Goal: Use online tool/utility: Utilize a website feature to perform a specific function

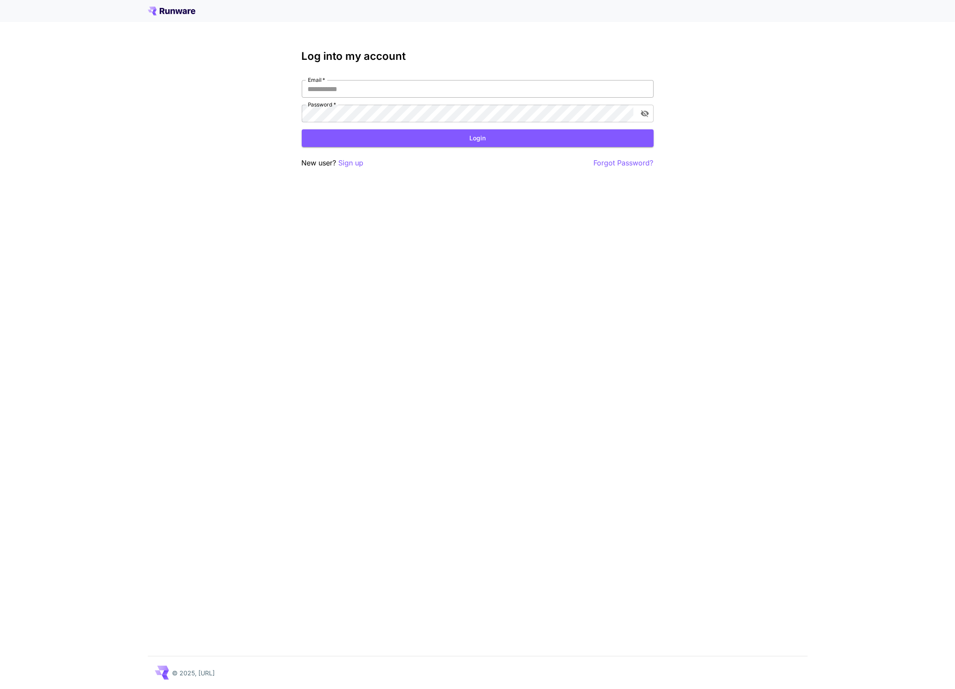
click at [348, 88] on input "Email   *" at bounding box center [478, 89] width 352 height 18
type input "**********"
click button "Login" at bounding box center [478, 138] width 352 height 18
click at [645, 116] on icon "toggle password visibility" at bounding box center [644, 113] width 8 height 7
click button "Login" at bounding box center [478, 138] width 352 height 18
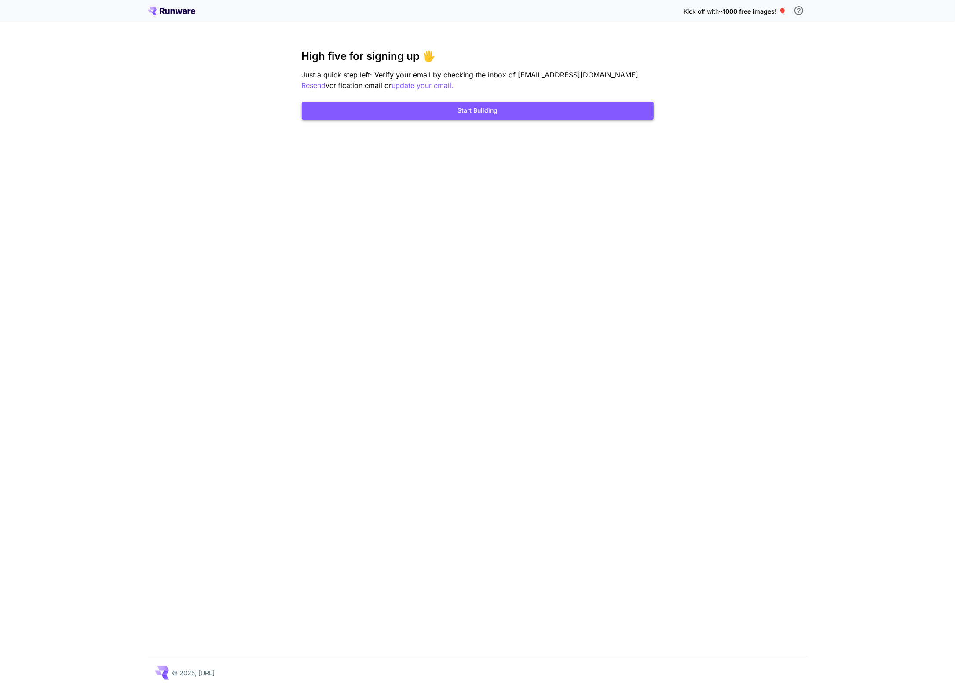
click at [625, 112] on button "Start Building" at bounding box center [478, 111] width 352 height 18
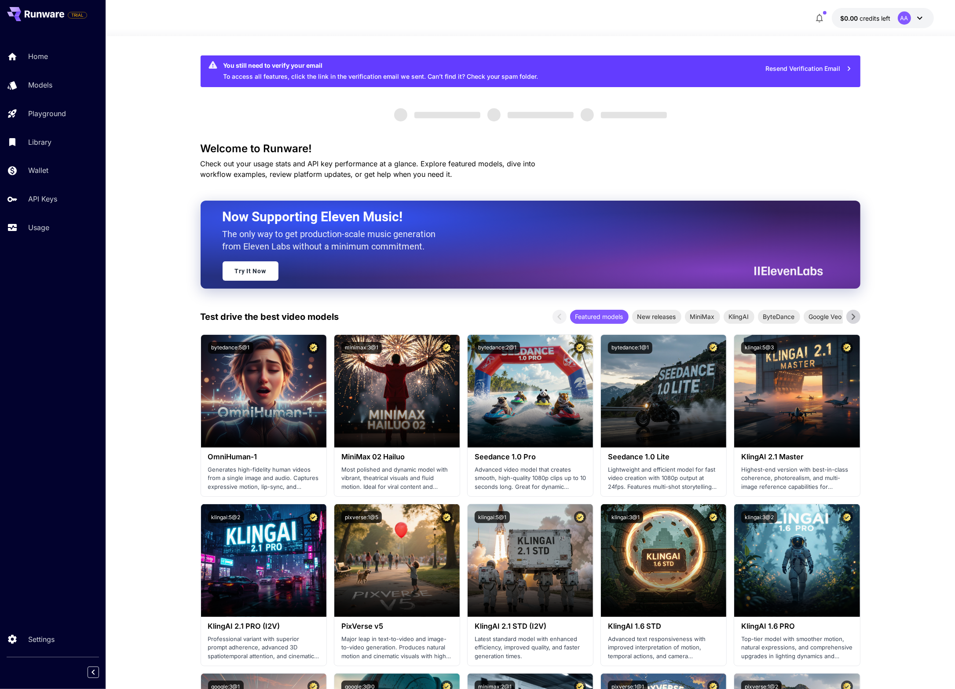
click at [887, 10] on button "$0.00 credits left AA" at bounding box center [883, 18] width 102 height 20
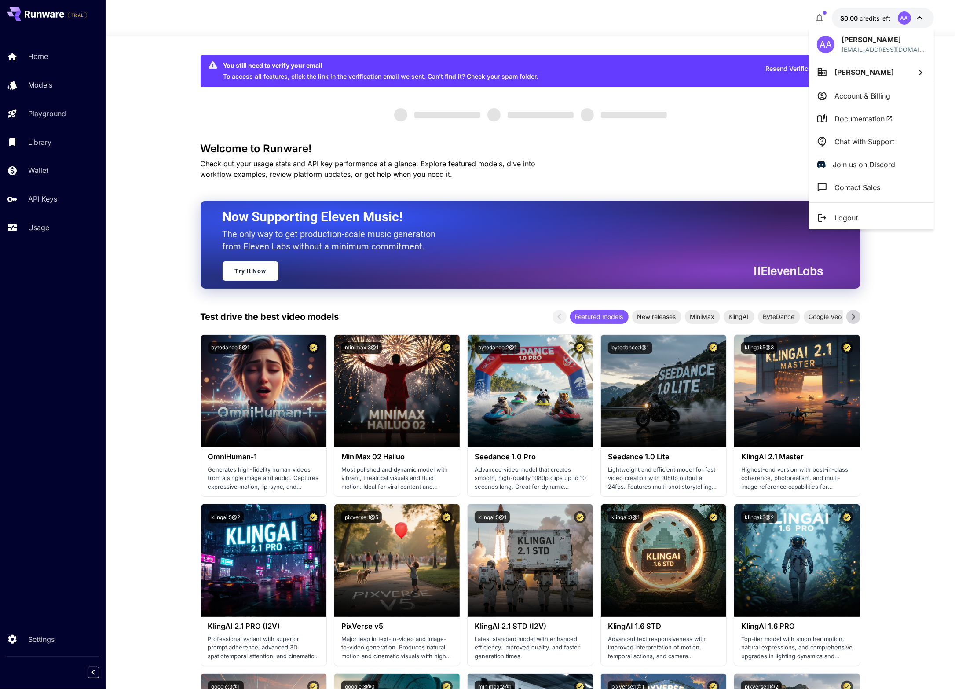
click at [822, 215] on icon at bounding box center [822, 217] width 11 height 11
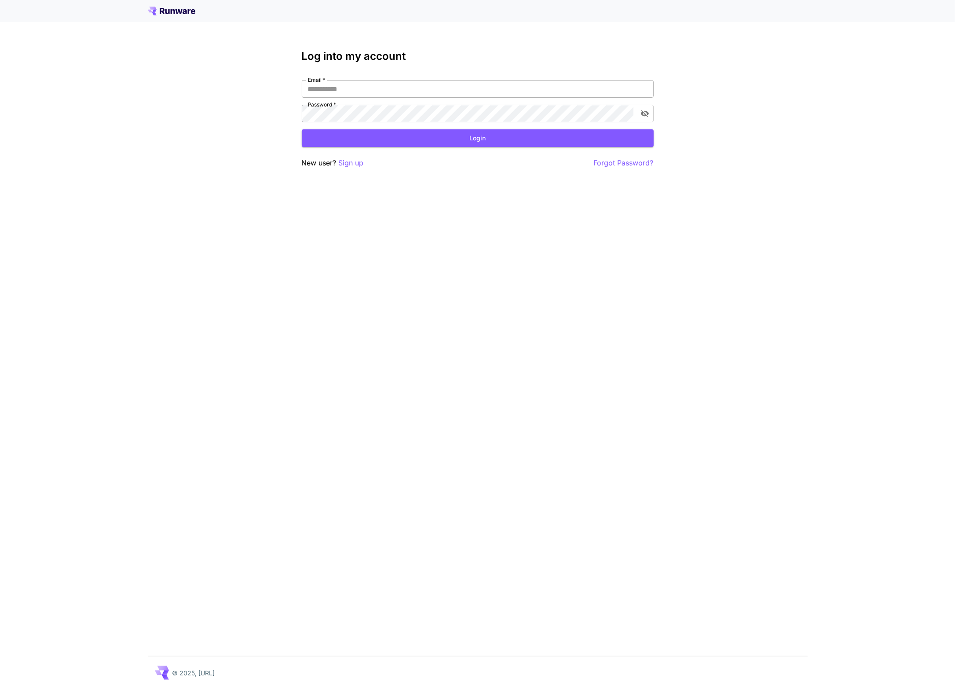
click at [504, 96] on input "Email   *" at bounding box center [478, 89] width 352 height 18
click at [351, 87] on input "Email   *" at bounding box center [478, 89] width 352 height 18
type input "**********"
click button "Login" at bounding box center [478, 138] width 352 height 18
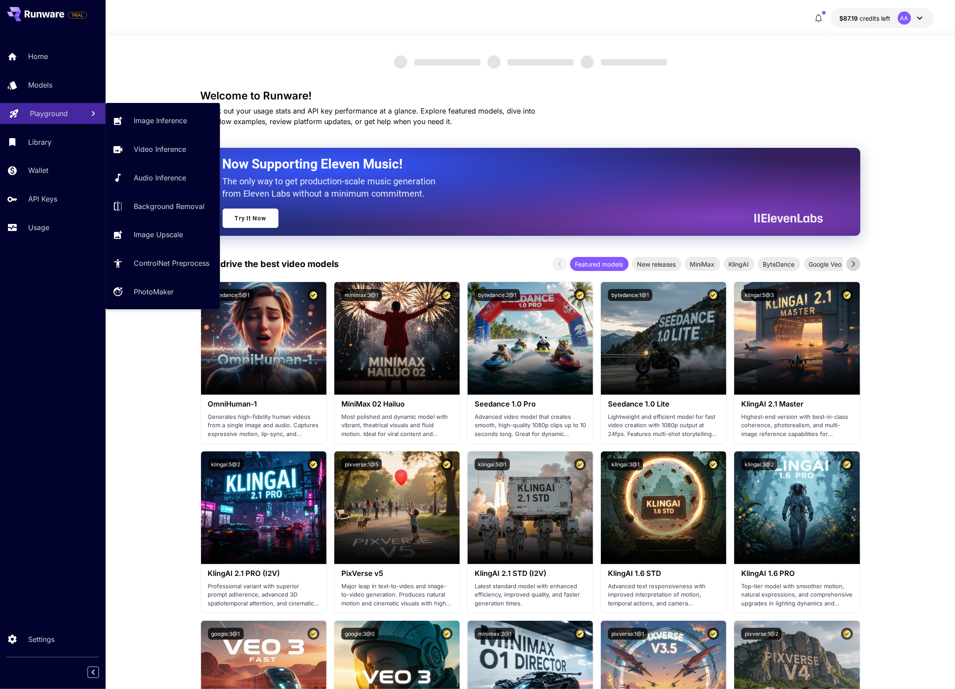
click at [70, 112] on div "Playground" at bounding box center [54, 113] width 48 height 11
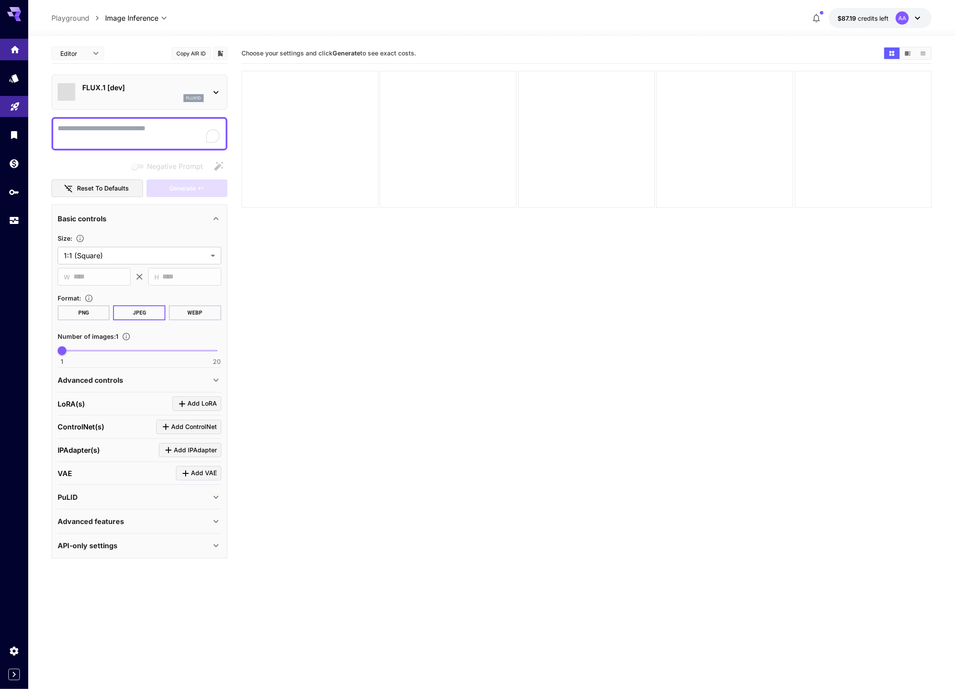
click at [13, 53] on link at bounding box center [14, 50] width 28 height 22
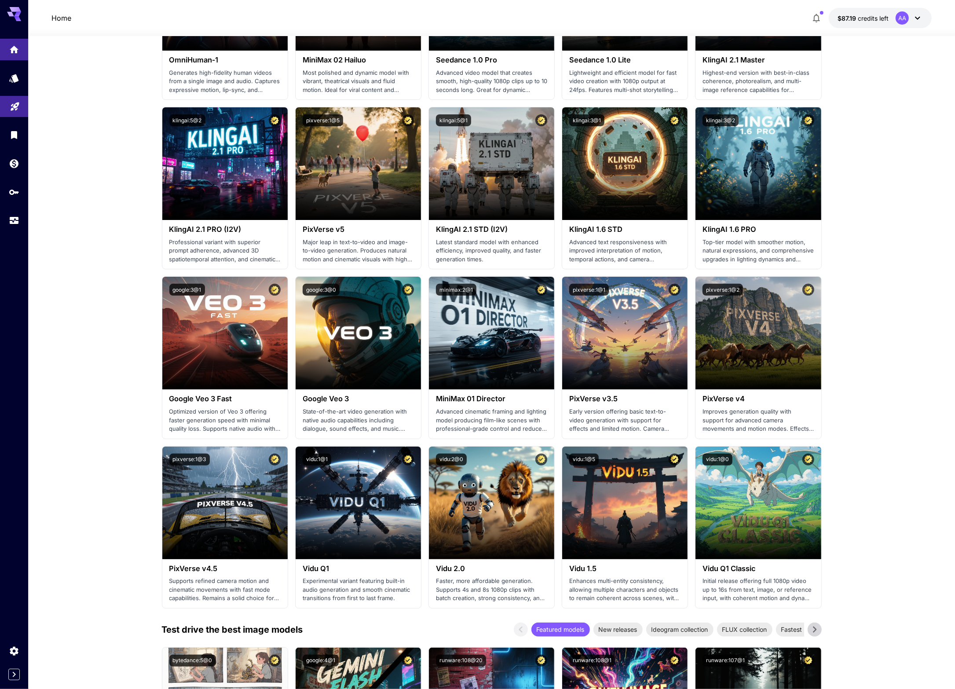
scroll to position [372, 0]
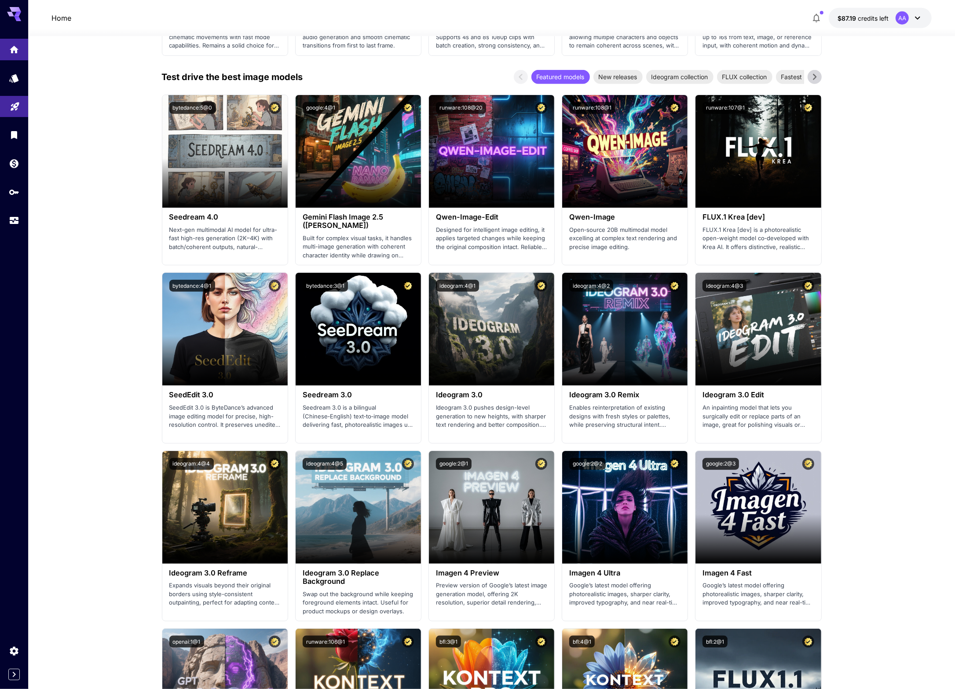
scroll to position [897, 0]
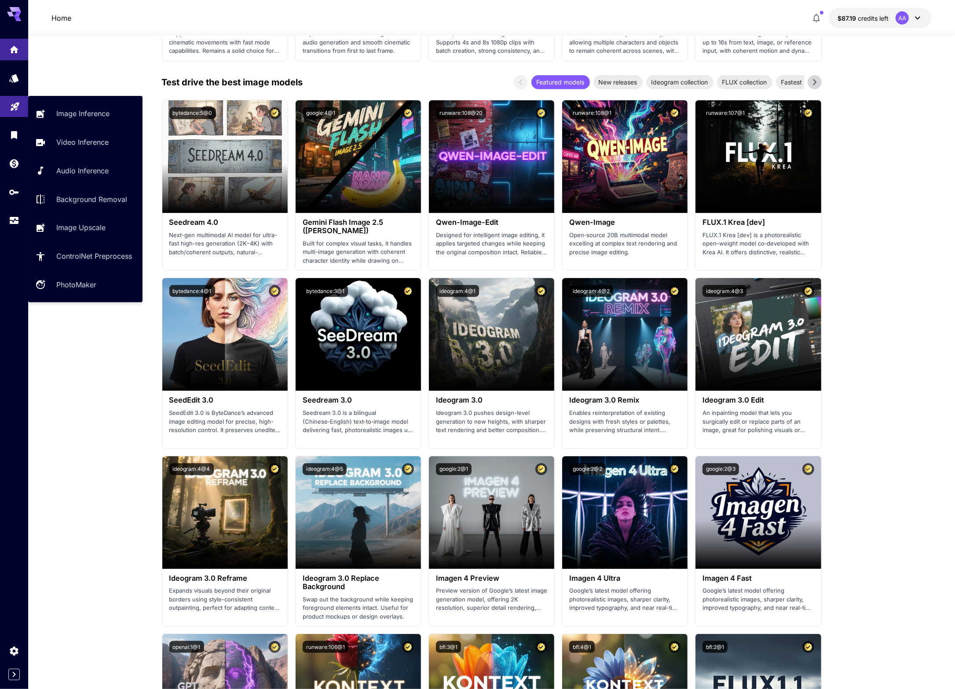
click at [10, 90] on div at bounding box center [14, 135] width 28 height 192
click at [11, 101] on icon "Playground" at bounding box center [15, 105] width 11 height 11
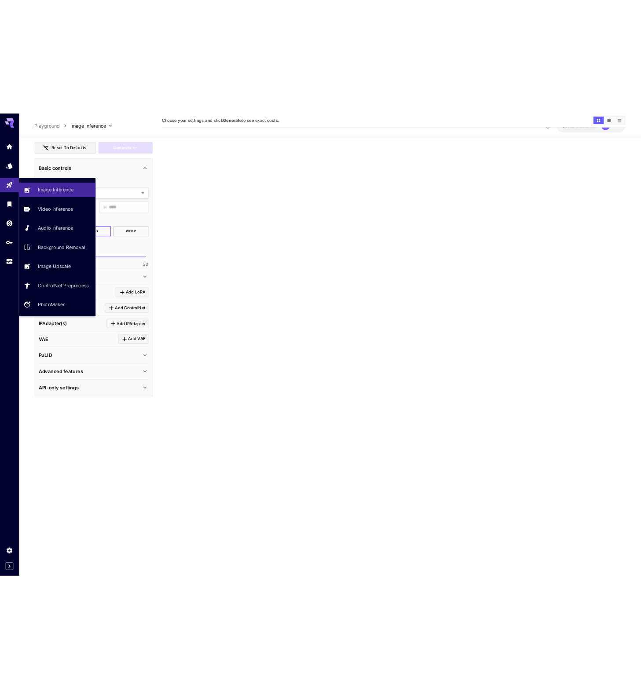
scroll to position [69, 0]
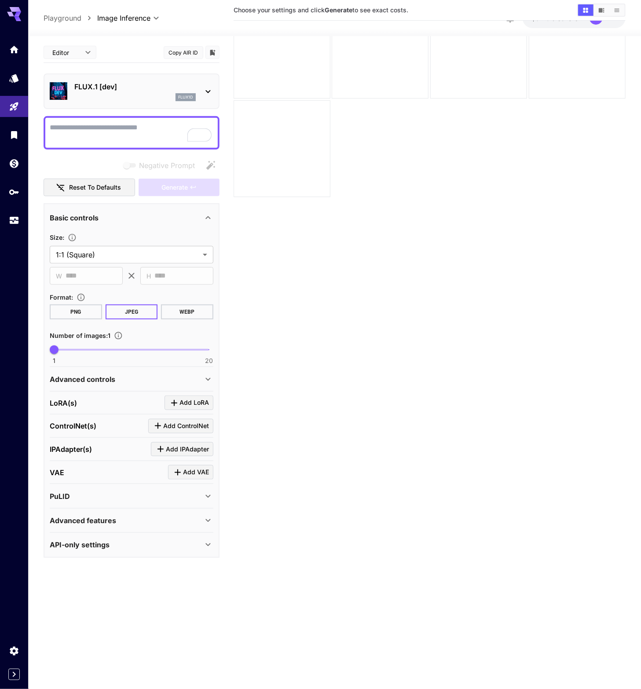
click at [175, 107] on div "FLUX.1 [dev] flux1d" at bounding box center [132, 91] width 176 height 36
click at [145, 102] on div "FLUX.1 [dev] flux1d" at bounding box center [132, 91] width 164 height 27
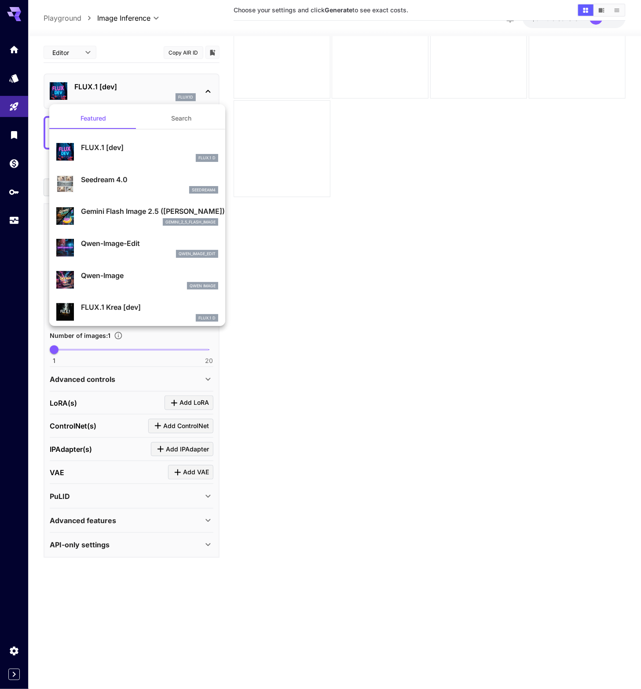
click at [179, 119] on button "Search" at bounding box center [181, 118] width 88 height 21
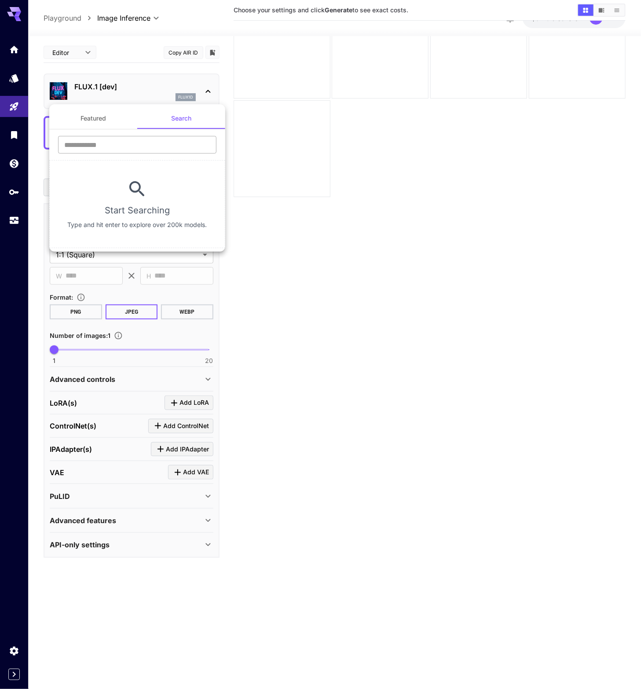
click at [139, 145] on input "text" at bounding box center [137, 145] width 158 height 18
type input "********"
click at [119, 150] on input "********" at bounding box center [137, 145] width 158 height 18
click at [96, 125] on button "Featured" at bounding box center [93, 118] width 88 height 21
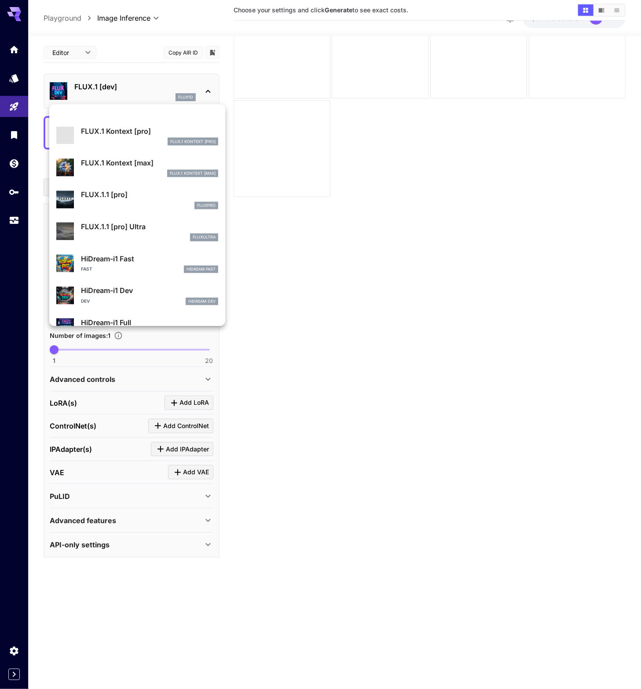
scroll to position [577, 0]
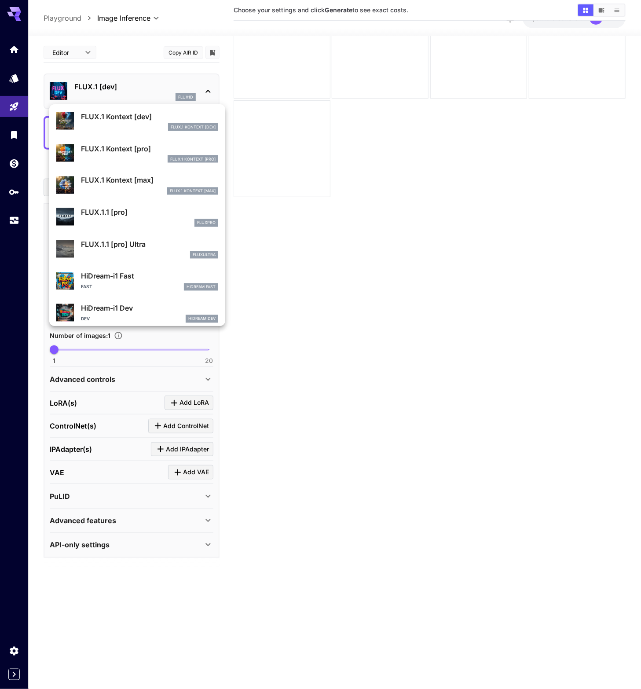
click at [119, 227] on div "FLUX.1.1 [pro] fluxpro" at bounding box center [137, 217] width 162 height 27
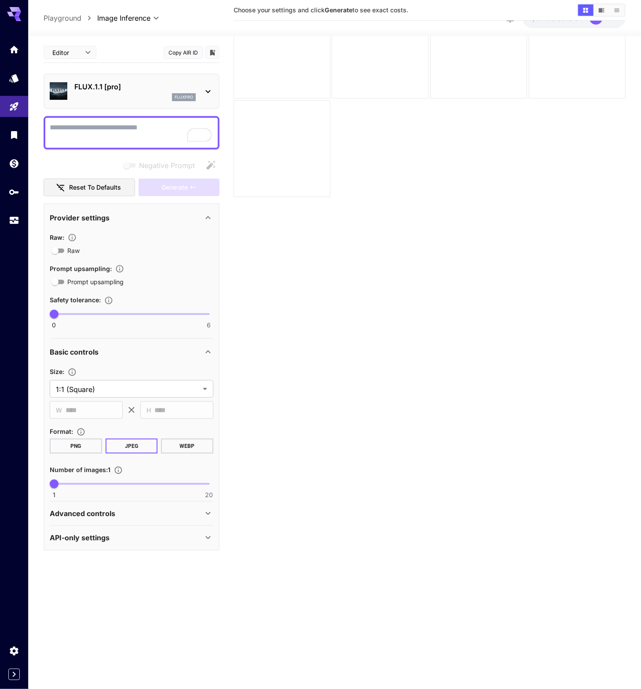
click at [167, 532] on div "API-only settings" at bounding box center [126, 537] width 153 height 11
click at [124, 148] on div at bounding box center [132, 132] width 176 height 33
click at [133, 98] on div "fluxpro" at bounding box center [134, 97] width 121 height 8
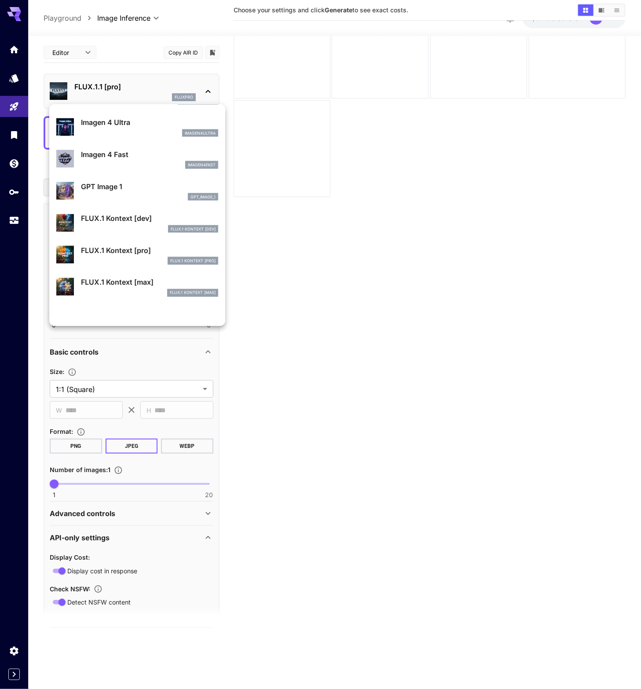
scroll to position [475, 0]
click at [131, 276] on p "FLUX.1 Kontext [max]" at bounding box center [149, 281] width 137 height 11
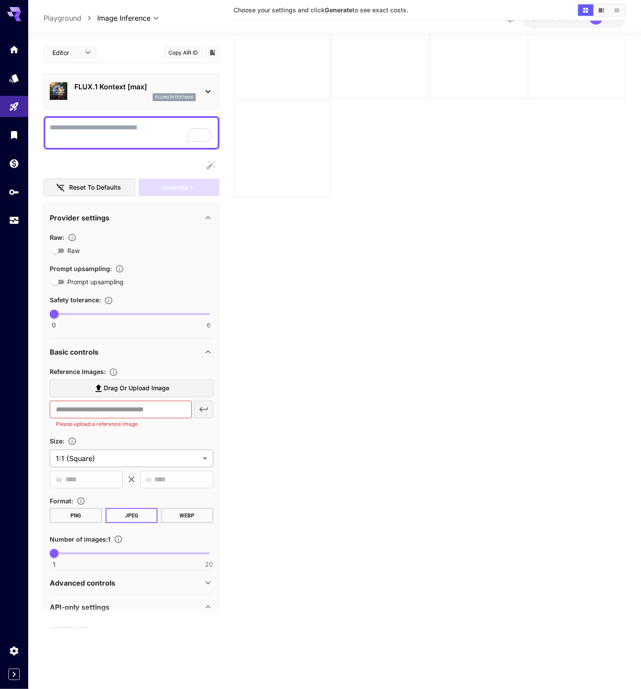
scroll to position [161, 0]
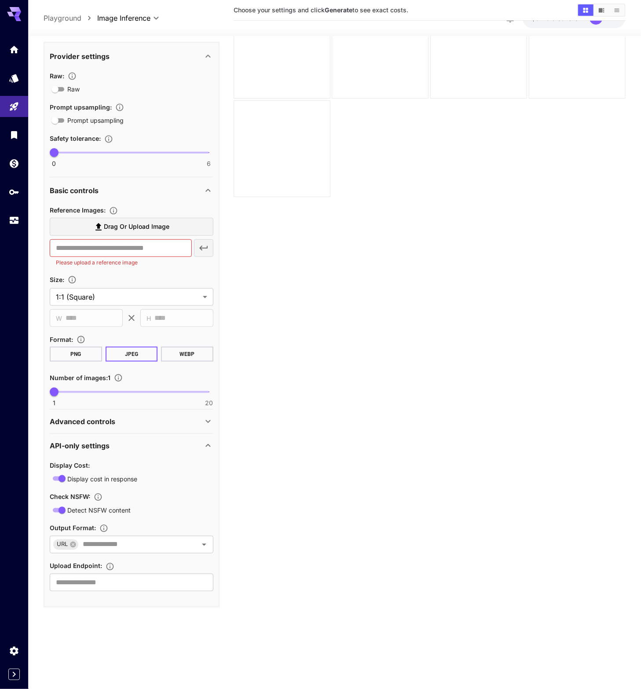
click at [183, 487] on div "Display Cost : Display cost in response Check NSFW : Detect NSFW content Output…" at bounding box center [132, 526] width 164 height 132
click at [243, 451] on section "Choose your settings and click Generate to see exact costs." at bounding box center [430, 318] width 392 height 689
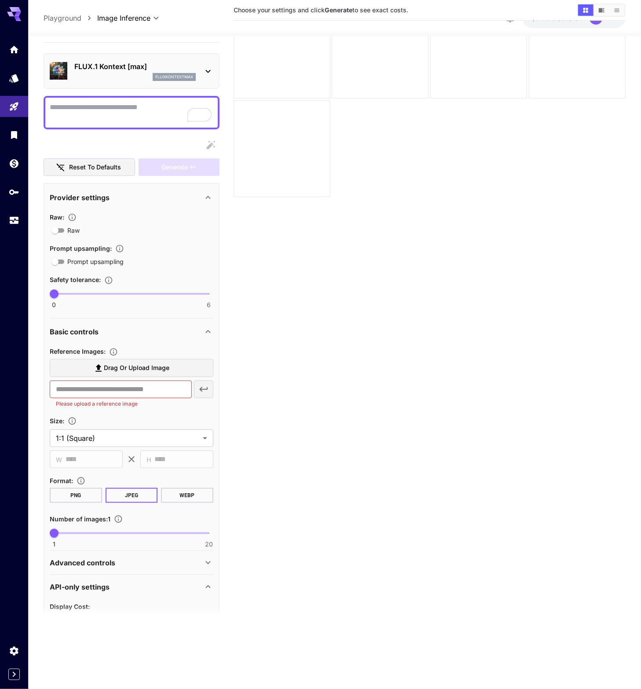
scroll to position [0, 0]
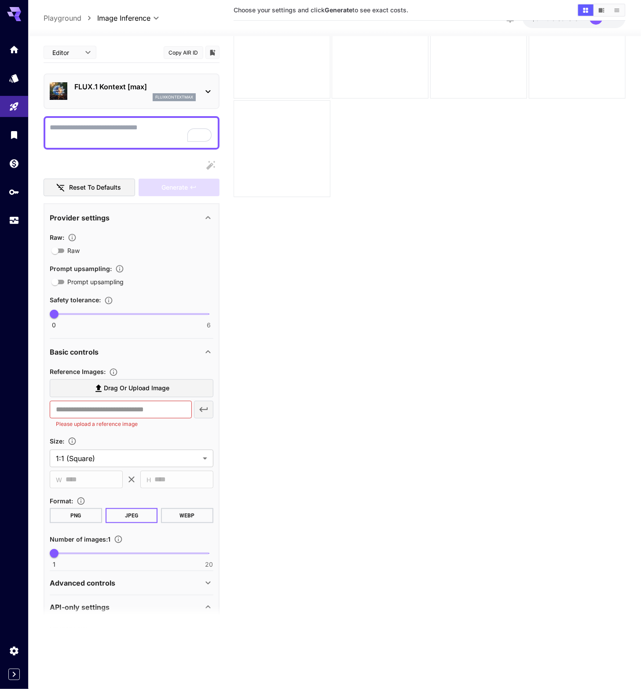
click at [131, 102] on div "FLUX.1 Kontext [max] fluxkontextmax" at bounding box center [132, 91] width 164 height 27
click at [188, 55] on button "Copy AIR ID" at bounding box center [184, 52] width 40 height 13
click at [351, 201] on section "Choose your settings and click Generate to see exact costs." at bounding box center [430, 318] width 392 height 689
